Goal: Information Seeking & Learning: Learn about a topic

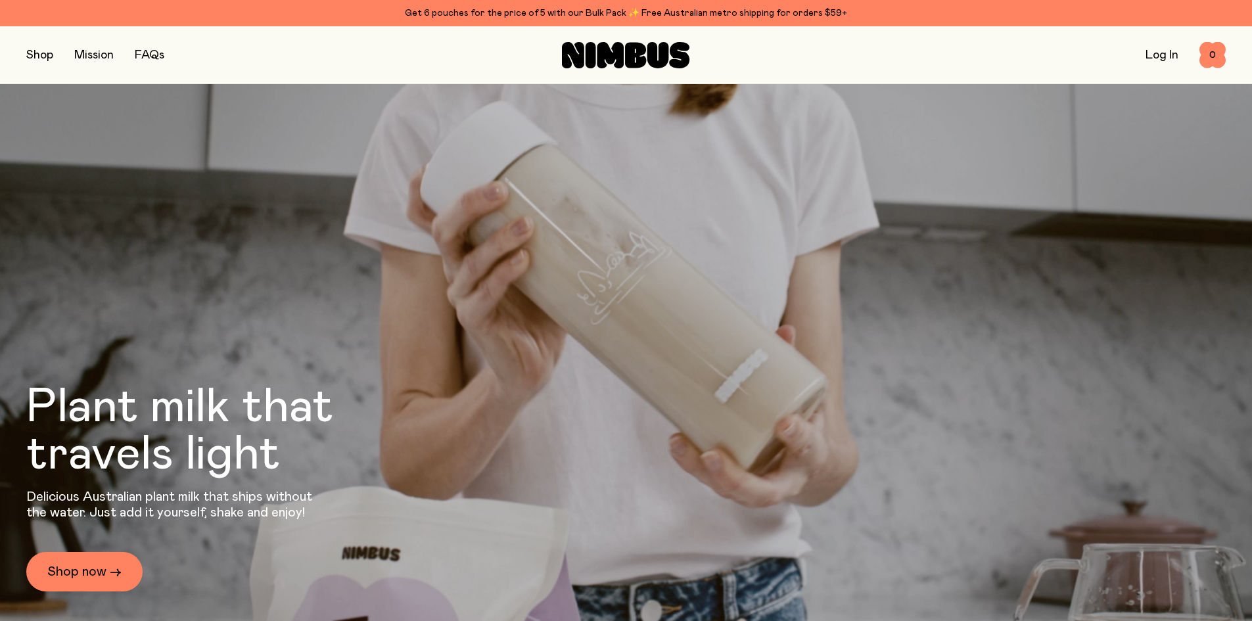
click at [98, 57] on link "Mission" at bounding box center [93, 55] width 39 height 12
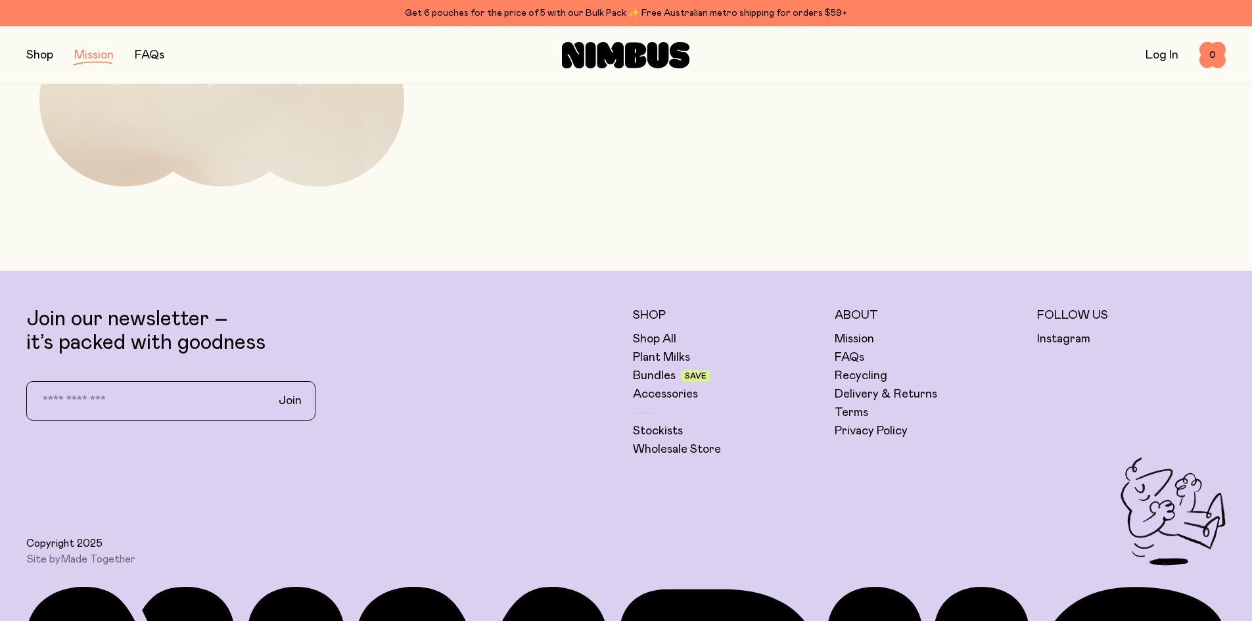
scroll to position [3089, 0]
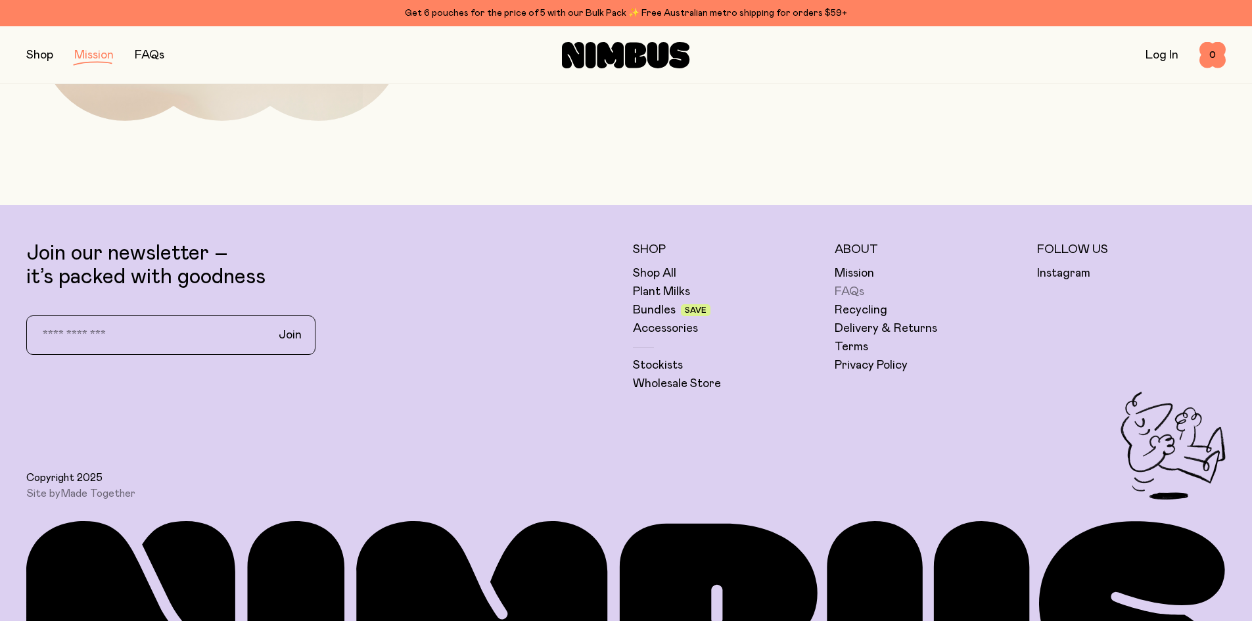
click at [849, 289] on link "FAQs" at bounding box center [850, 292] width 30 height 16
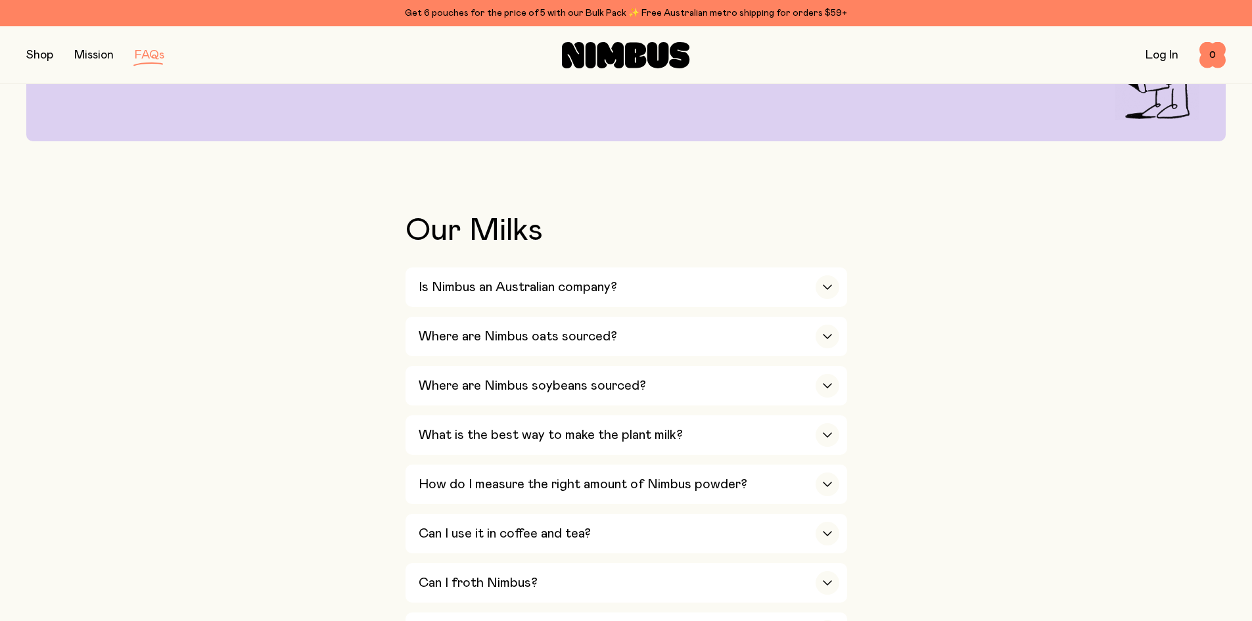
scroll to position [197, 0]
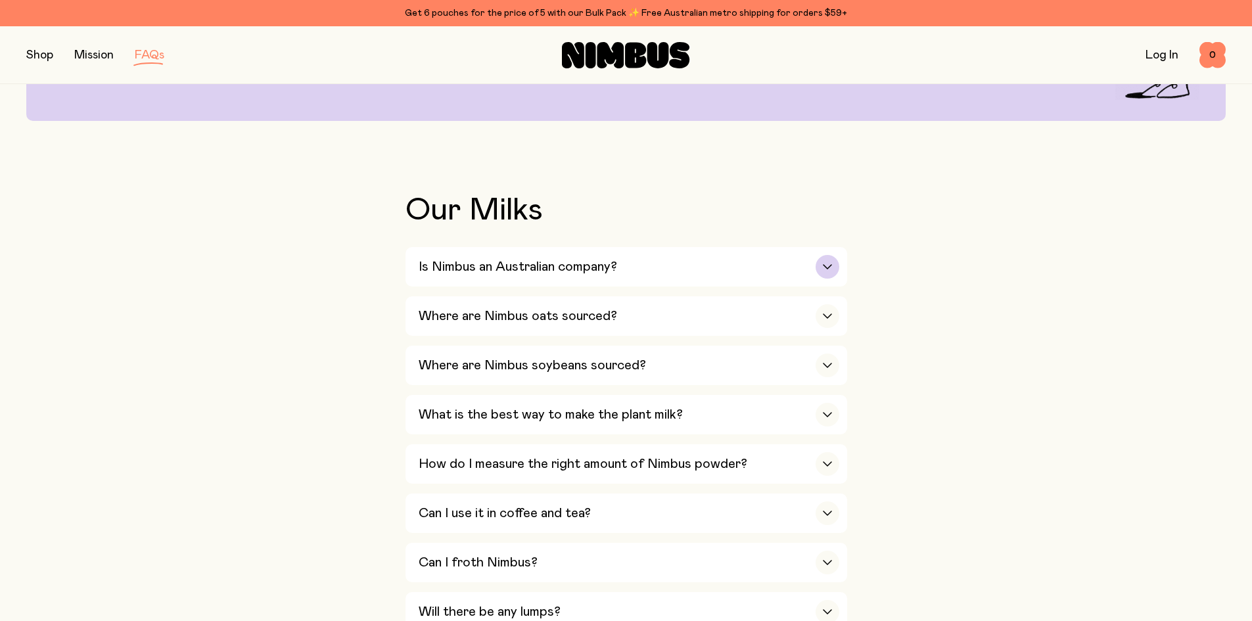
click at [825, 264] on div "button" at bounding box center [828, 267] width 24 height 24
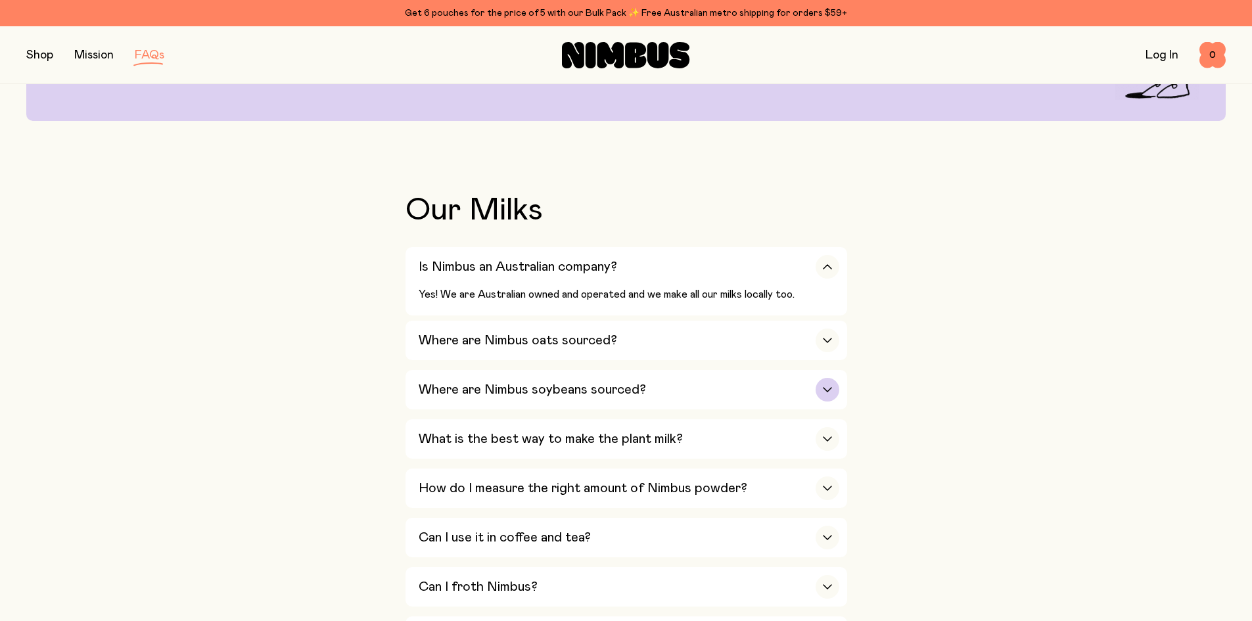
click at [825, 388] on icon "button" at bounding box center [828, 390] width 8 height 4
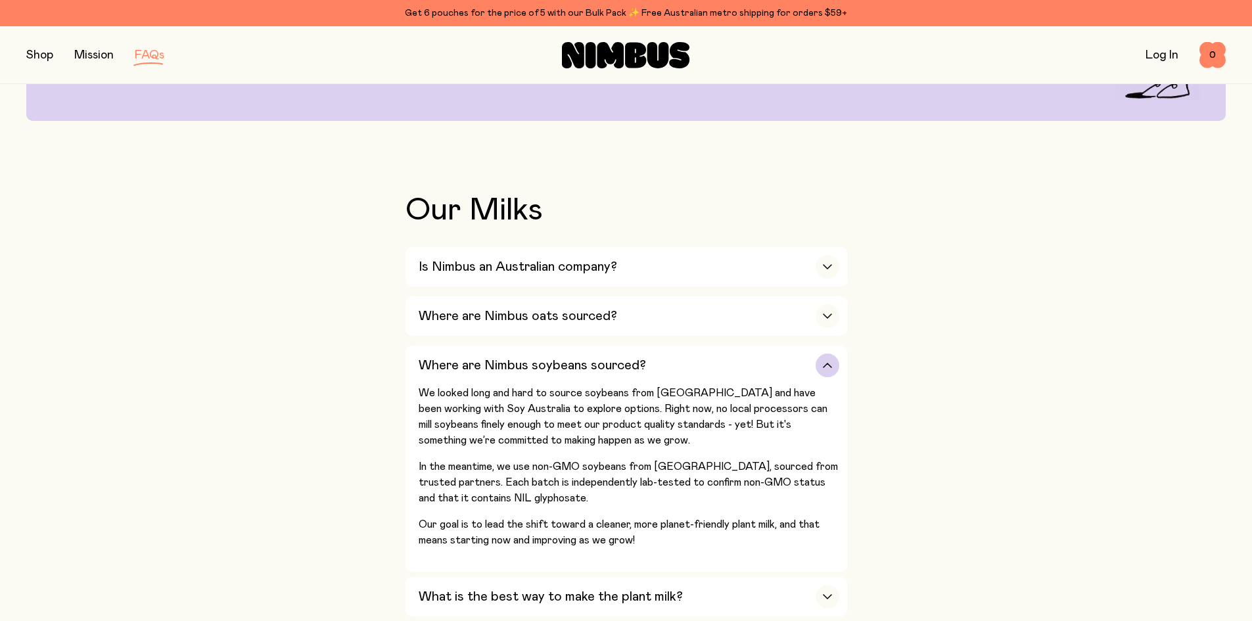
click at [826, 364] on icon "button" at bounding box center [827, 365] width 11 height 5
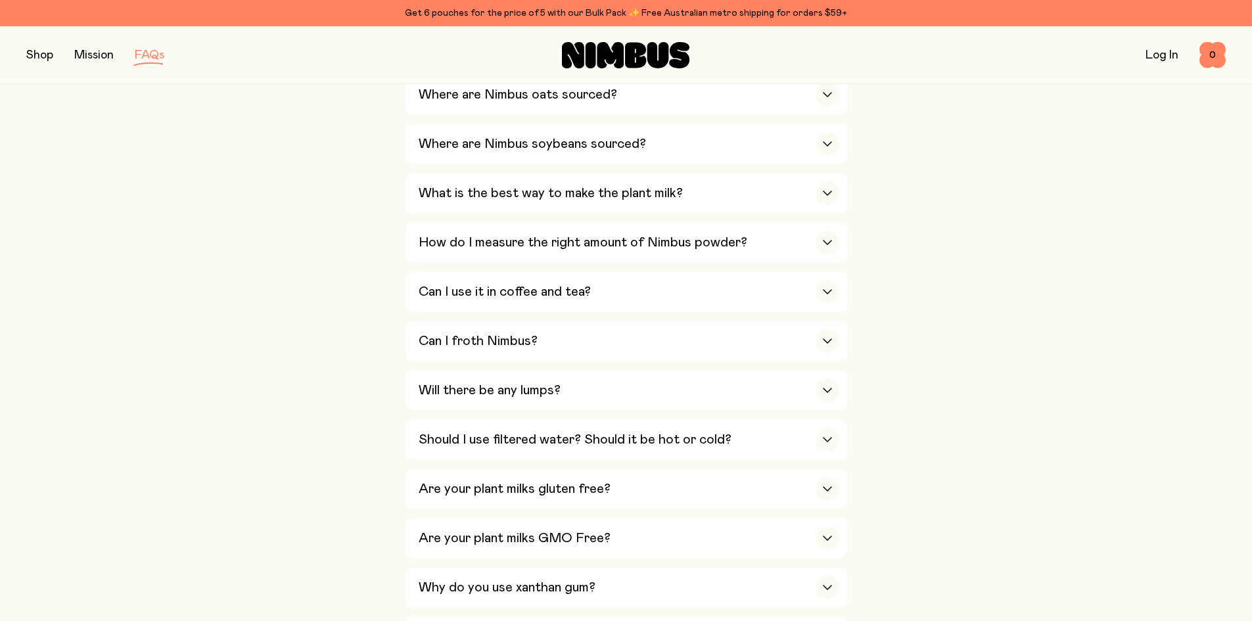
scroll to position [526, 0]
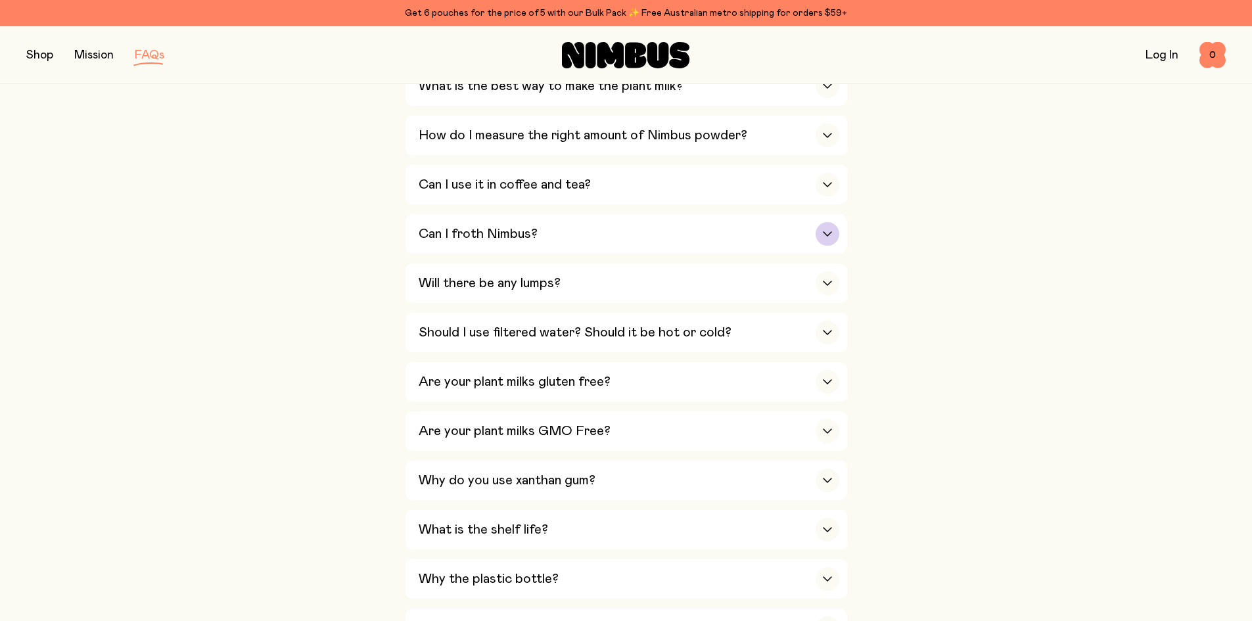
click at [832, 225] on div "button" at bounding box center [828, 234] width 24 height 24
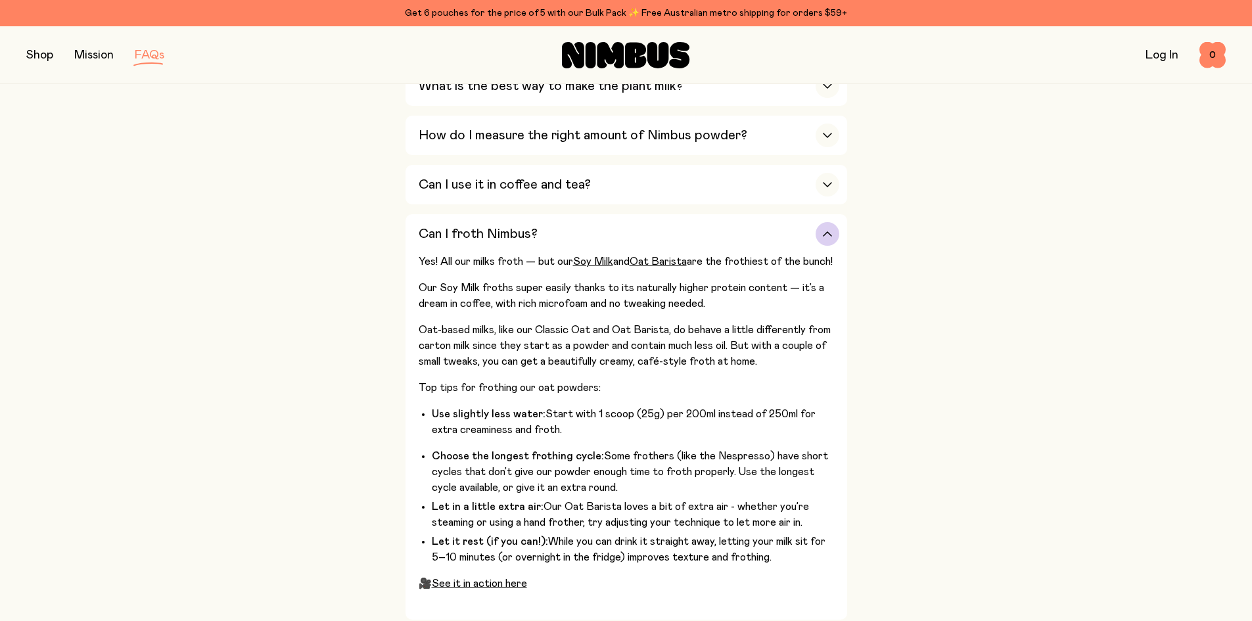
click at [832, 225] on div "button" at bounding box center [828, 234] width 24 height 24
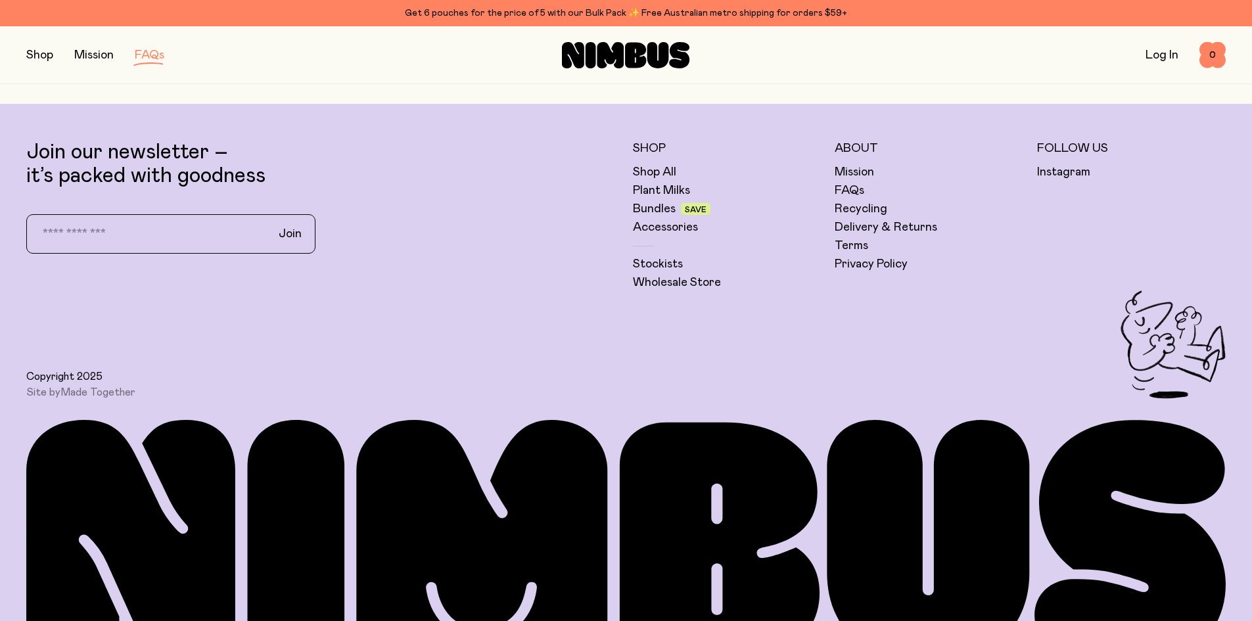
scroll to position [2563, 0]
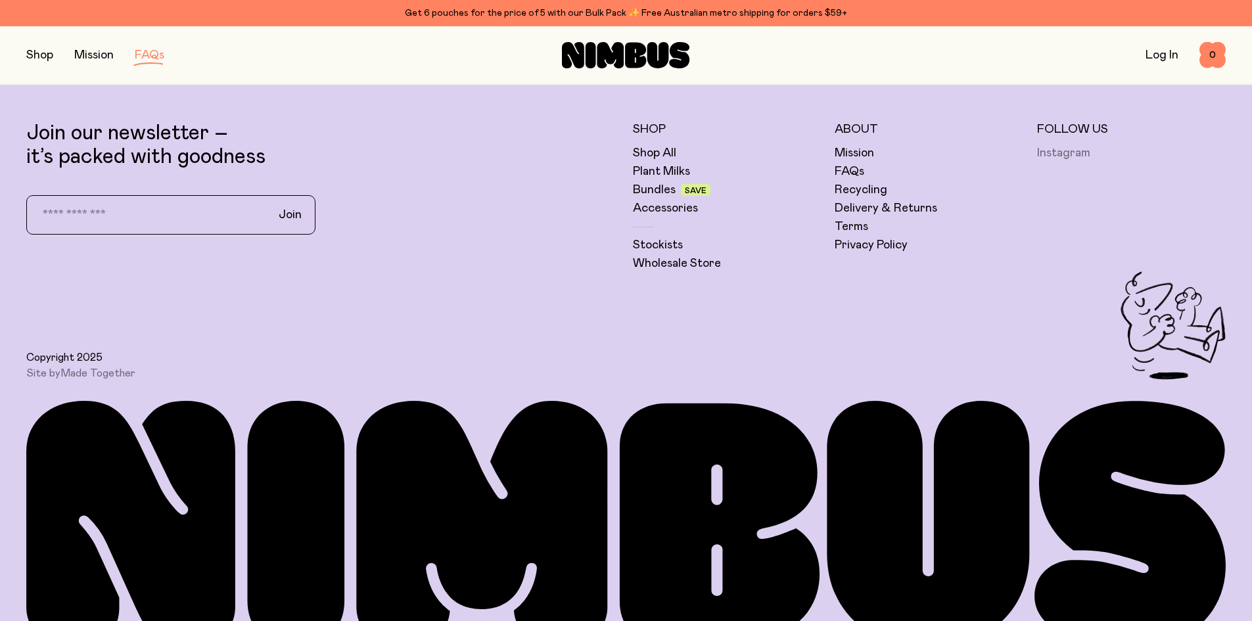
click at [1044, 145] on link "Instagram" at bounding box center [1063, 153] width 53 height 16
